Goal: Task Accomplishment & Management: Use online tool/utility

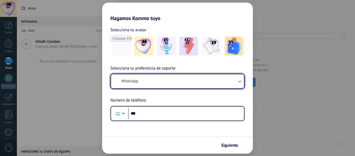
click at [194, 84] on button "WhatsApp" at bounding box center [177, 81] width 133 height 14
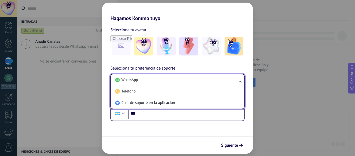
click at [194, 84] on li "WhatsApp" at bounding box center [176, 79] width 127 height 11
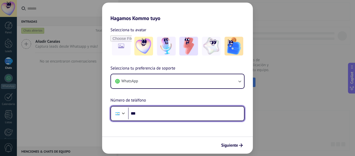
click at [181, 114] on input "***" at bounding box center [186, 113] width 116 height 12
type input "**********"
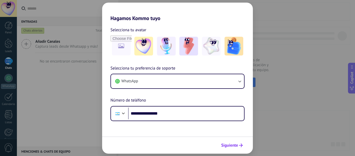
click at [226, 147] on span "Siguiente" at bounding box center [229, 145] width 17 height 4
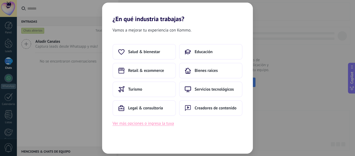
click at [157, 124] on button "Ver más opciones o ingresa la tuya" at bounding box center [143, 123] width 61 height 7
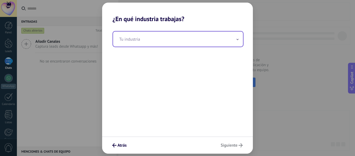
click at [175, 43] on input "text" at bounding box center [178, 38] width 130 height 15
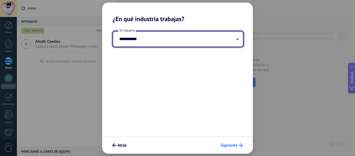
type input "**********"
click at [231, 146] on span "Siguiente" at bounding box center [229, 145] width 17 height 4
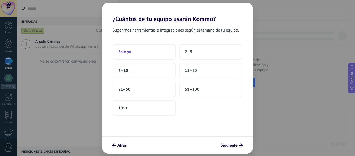
click at [148, 51] on button "Solo yo" at bounding box center [144, 52] width 63 height 16
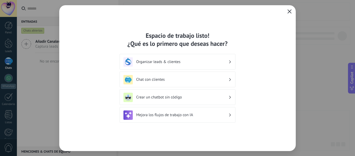
click at [290, 9] on button "button" at bounding box center [289, 11] width 7 height 7
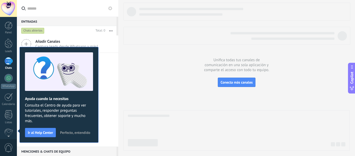
click at [63, 132] on span "Perfecto, entendido" at bounding box center [75, 133] width 30 height 4
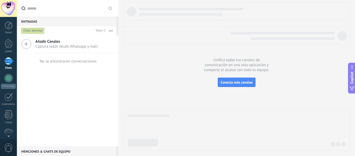
click at [22, 7] on icon at bounding box center [24, 8] width 4 height 4
click at [27, 7] on input "text" at bounding box center [70, 8] width 87 height 17
type input "*"
click at [8, 44] on div at bounding box center [9, 43] width 8 height 10
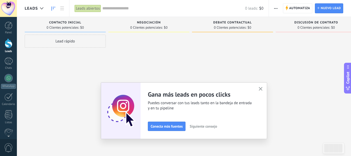
click at [263, 88] on icon "button" at bounding box center [261, 89] width 4 height 4
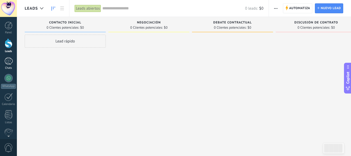
click at [5, 63] on div at bounding box center [8, 61] width 8 height 8
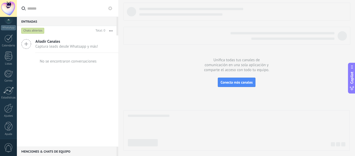
scroll to position [61, 0]
click at [10, 26] on div "WhatsApp" at bounding box center [8, 25] width 15 height 5
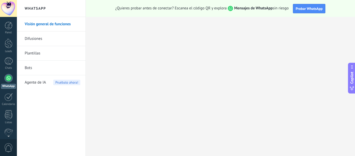
click at [40, 38] on link "Difusiones" at bounding box center [53, 38] width 56 height 15
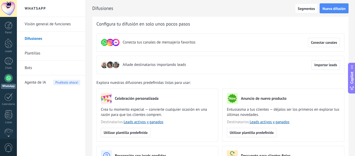
click at [33, 54] on link "Plantillas" at bounding box center [53, 53] width 56 height 15
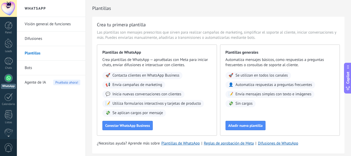
click at [39, 23] on link "Visión general de funciones" at bounding box center [53, 24] width 56 height 15
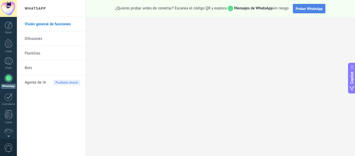
click at [303, 10] on span "Probar WhatsApp" at bounding box center [309, 8] width 27 height 5
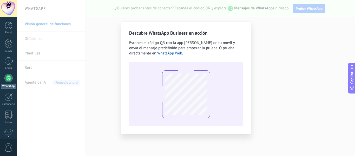
click at [301, 25] on div "Descubre WhatsApp Business en acción Escanea el código QR con la app [PERSON_NA…" at bounding box center [186, 78] width 338 height 156
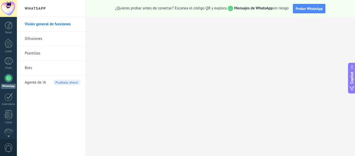
click at [10, 6] on div at bounding box center [8, 8] width 17 height 17
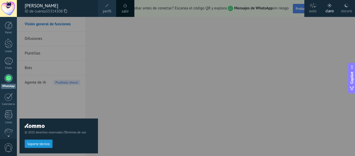
click at [106, 4] on span at bounding box center [107, 6] width 4 height 4
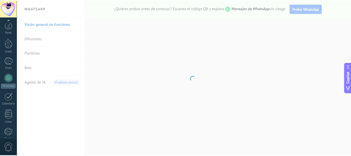
scroll to position [61, 0]
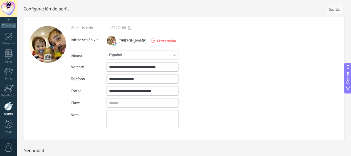
click at [338, 12] on button "Guardar" at bounding box center [335, 9] width 18 height 10
click at [331, 10] on span "Guardar" at bounding box center [335, 10] width 12 height 4
click at [9, 27] on div "WhatsApp" at bounding box center [8, 25] width 15 height 5
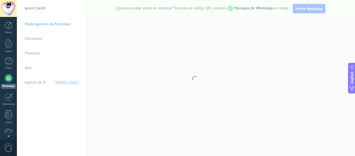
click at [7, 7] on div at bounding box center [8, 8] width 17 height 17
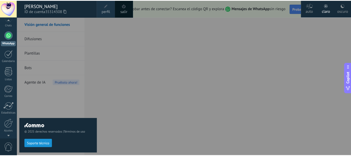
scroll to position [61, 0]
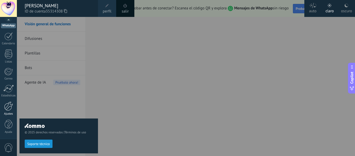
click at [8, 109] on div at bounding box center [8, 105] width 9 height 9
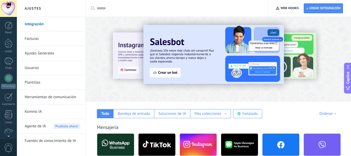
scroll to position [61, 0]
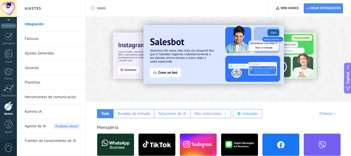
click at [57, 96] on link "Herramientas de comunicación" at bounding box center [53, 97] width 56 height 15
